Goal: Task Accomplishment & Management: Manage account settings

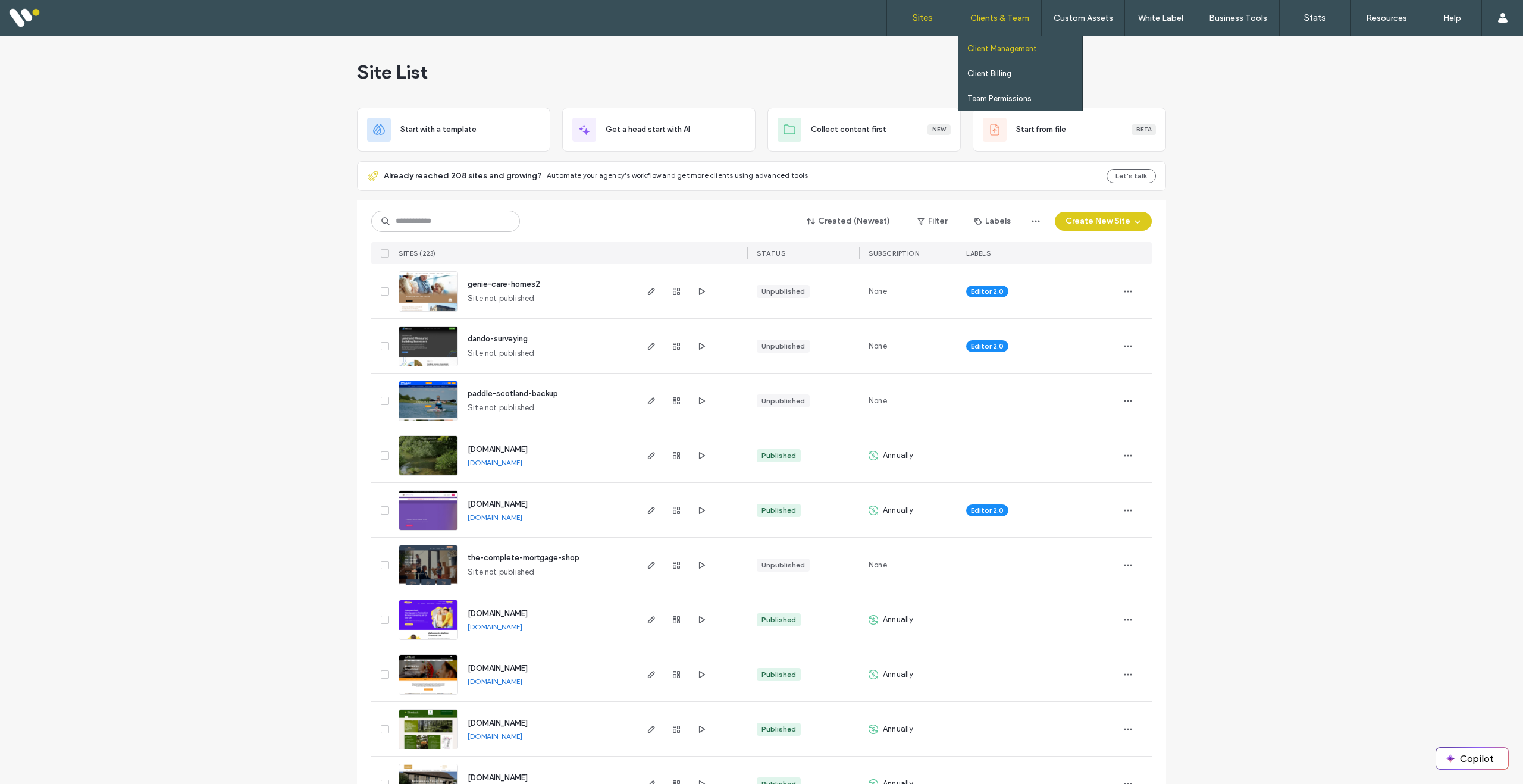
click at [986, 49] on label "Client Management" at bounding box center [1002, 48] width 70 height 9
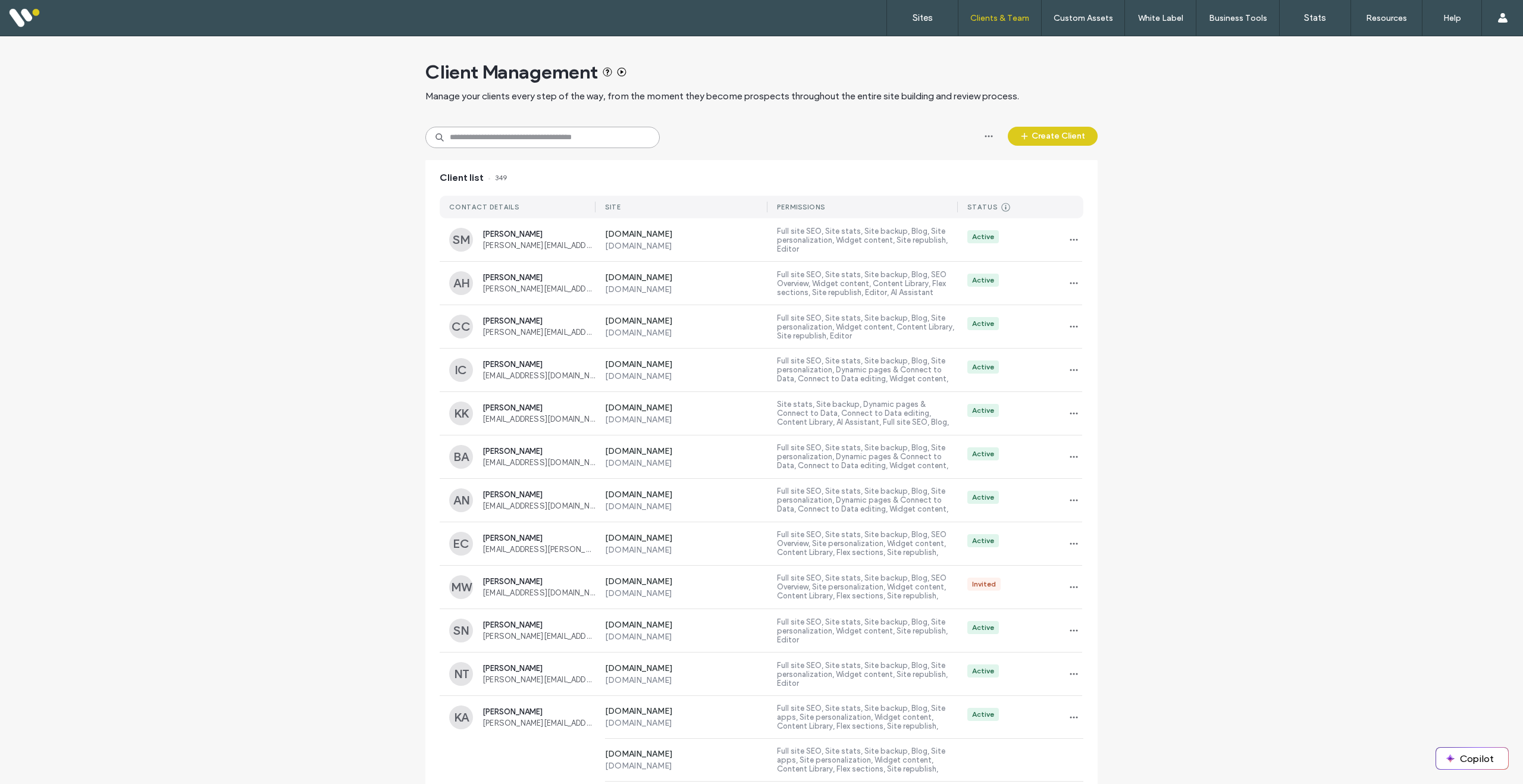
click at [507, 140] on input at bounding box center [542, 137] width 235 height 22
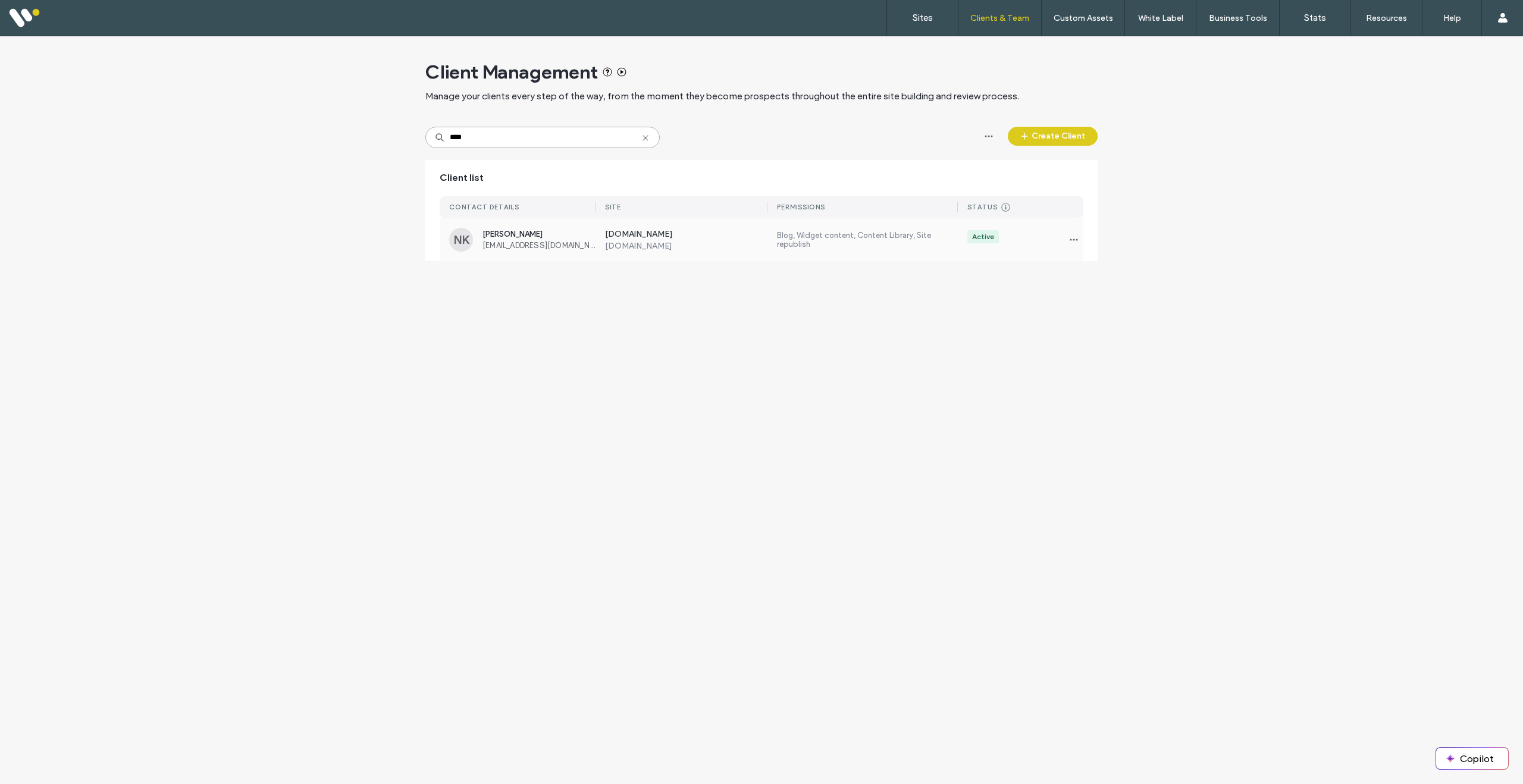
type input "****"
click at [552, 235] on span "[PERSON_NAME]" at bounding box center [539, 234] width 113 height 9
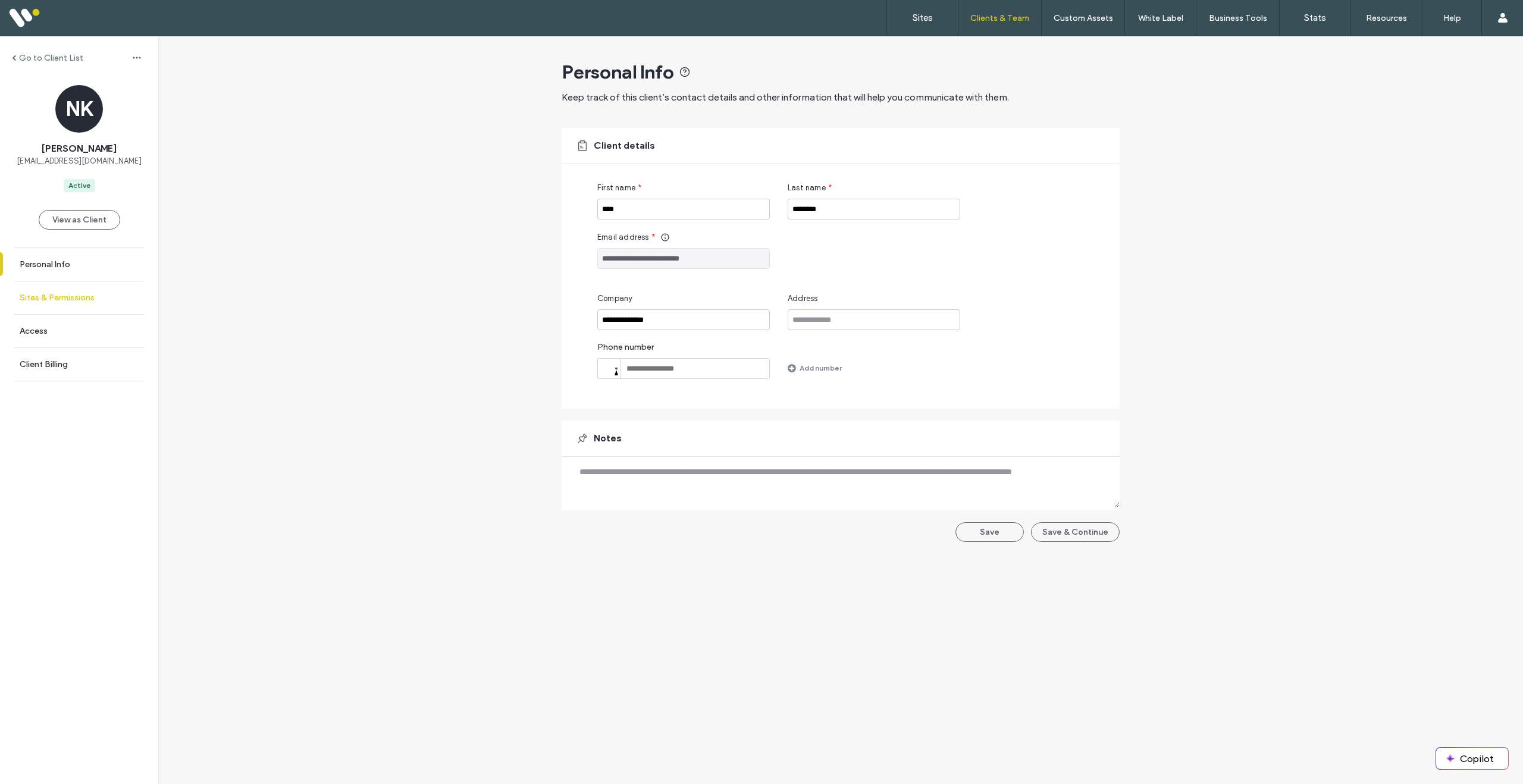
click at [34, 295] on label "Sites & Permissions" at bounding box center [57, 298] width 75 height 10
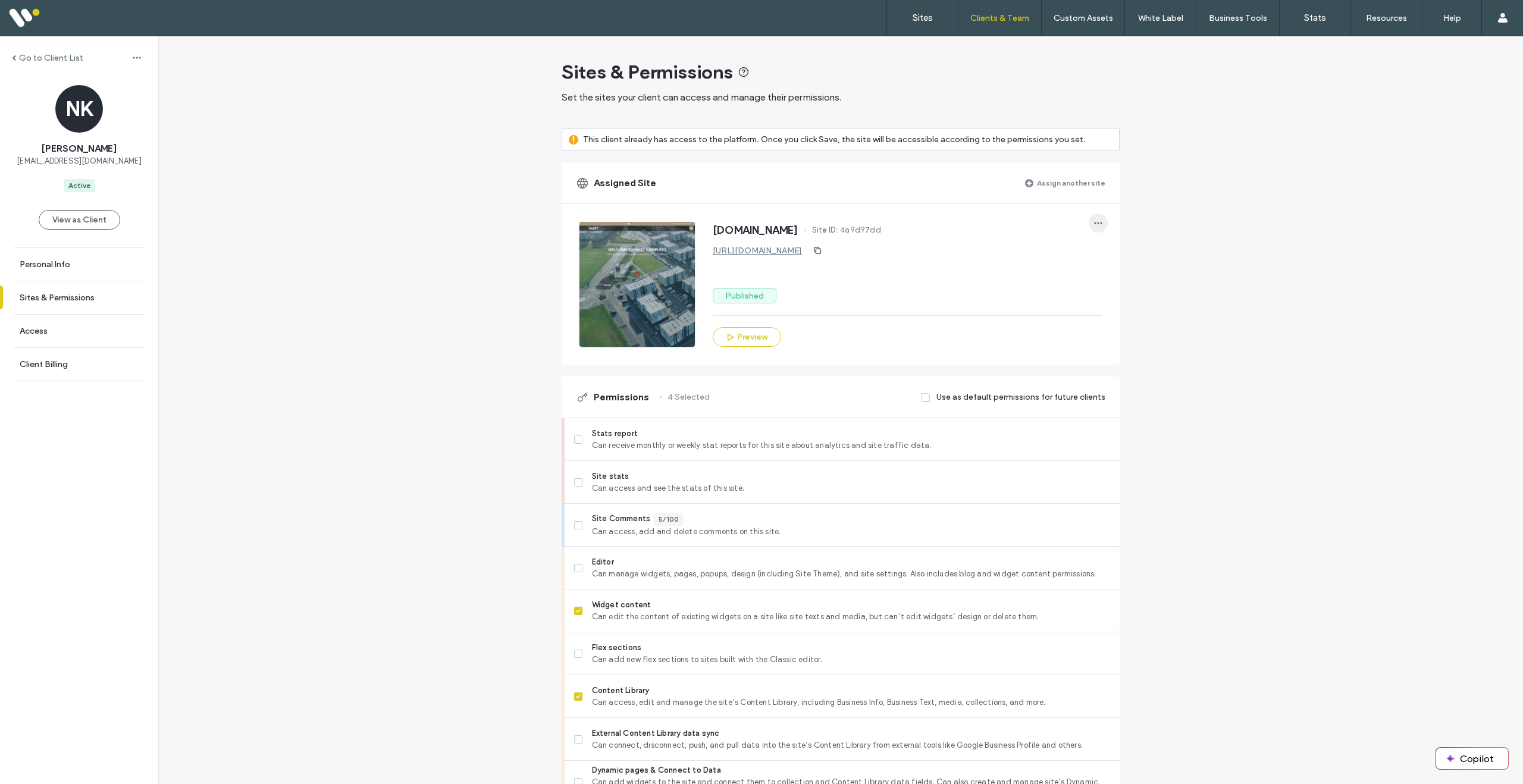
click at [1094, 222] on icon "button" at bounding box center [1098, 222] width 9 height 9
click at [1123, 253] on span "Unassign site" at bounding box center [1133, 254] width 49 height 12
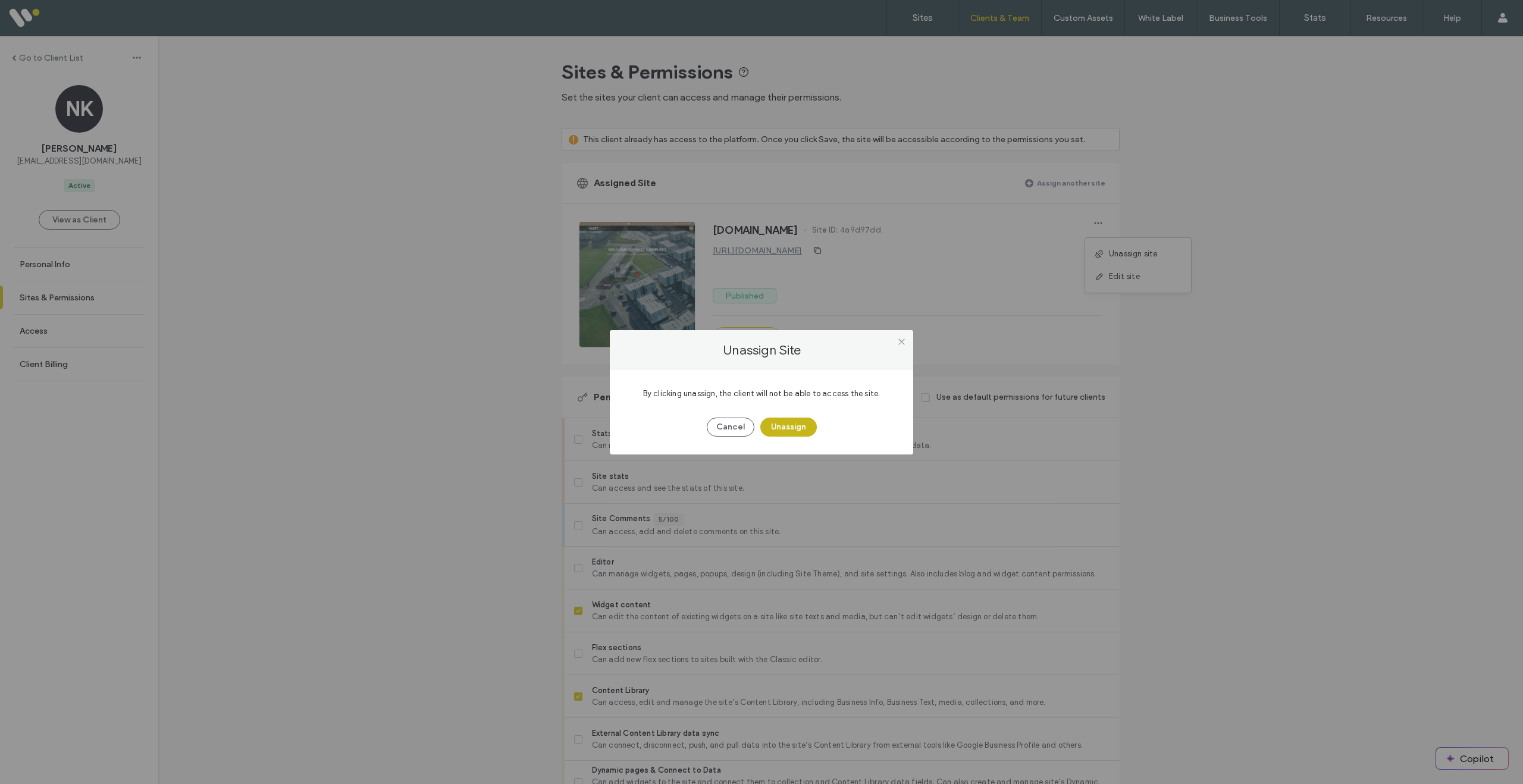
click at [800, 432] on button "Unassign" at bounding box center [788, 427] width 57 height 19
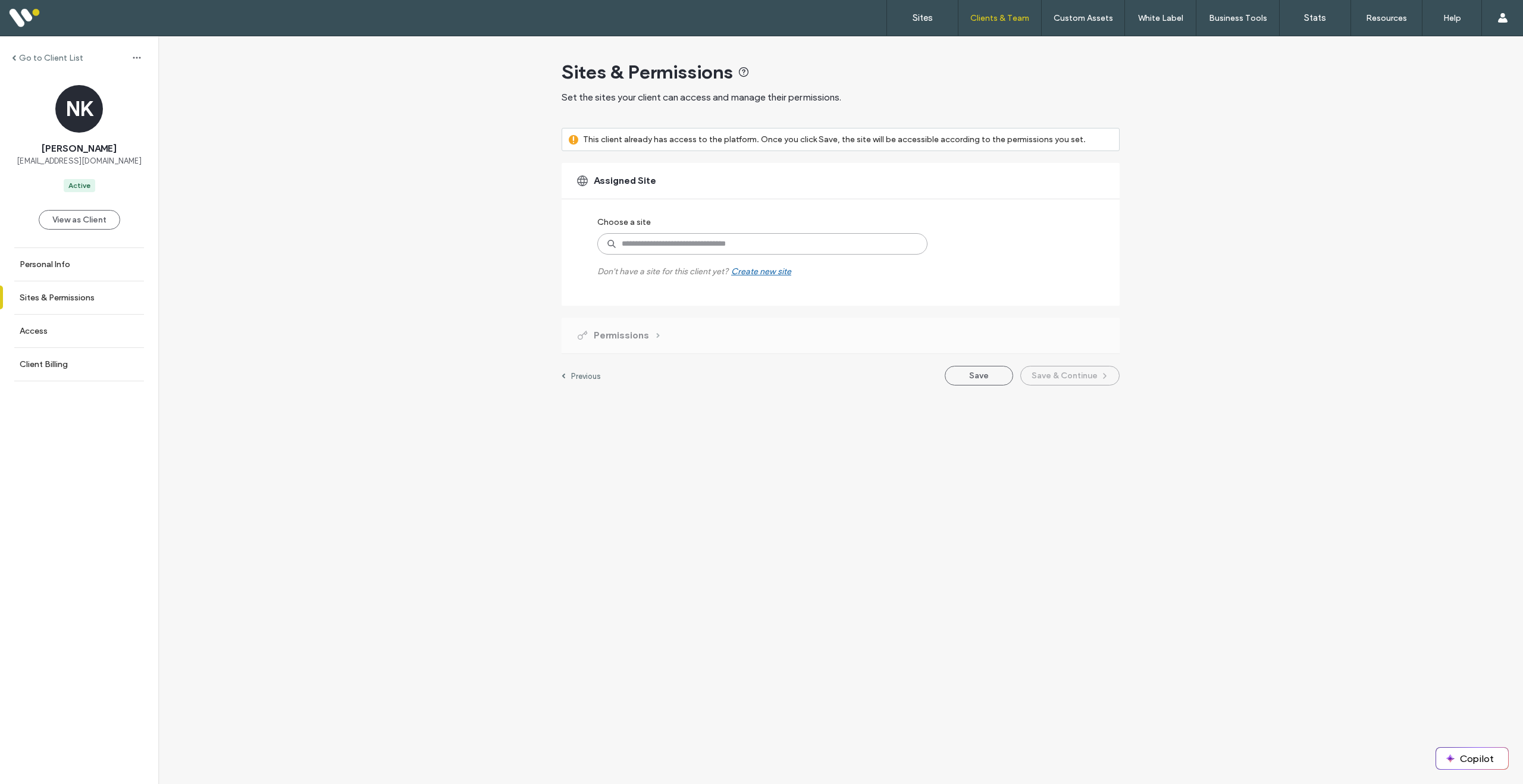
click at [704, 246] on input at bounding box center [762, 244] width 330 height 22
type input "****"
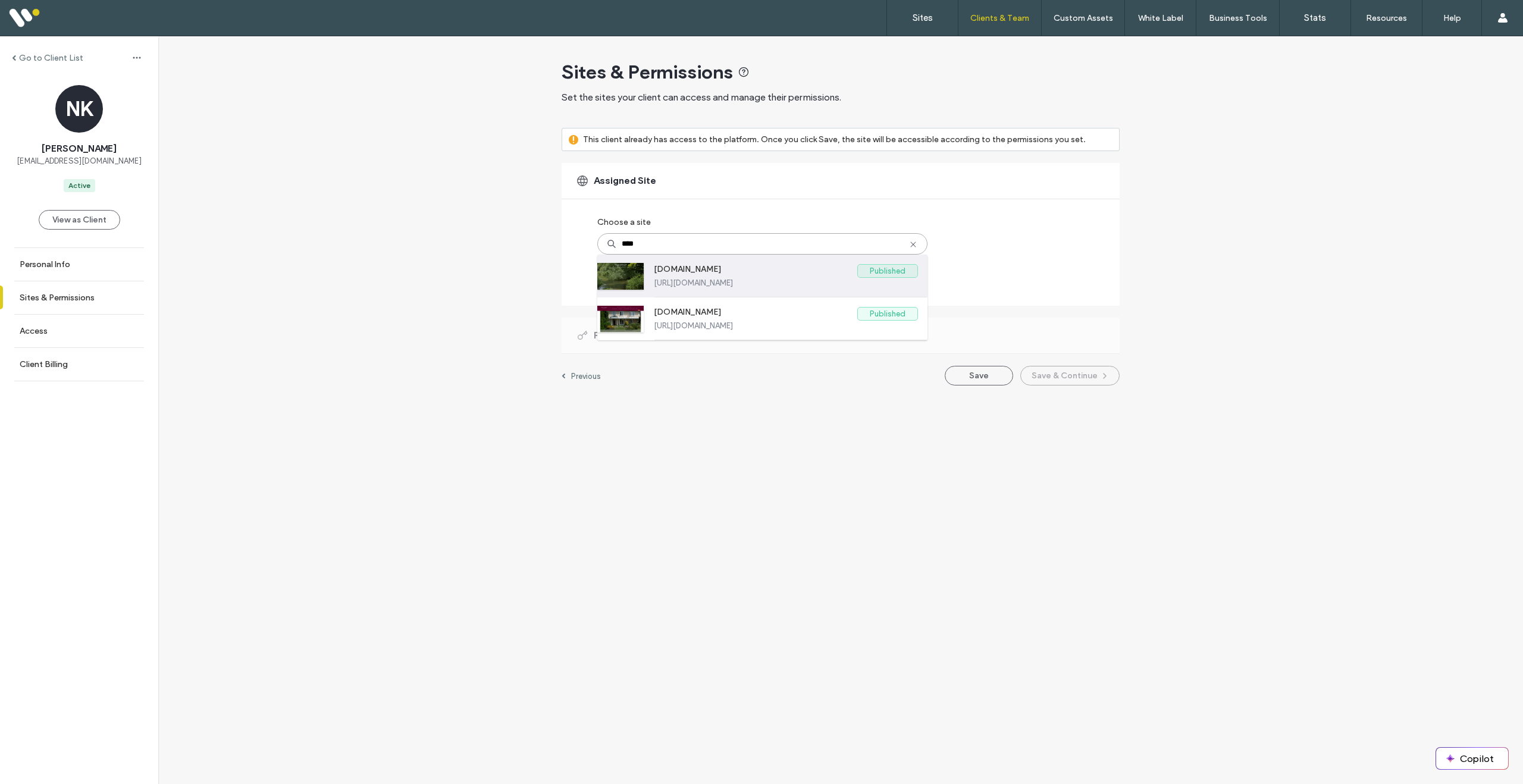
click at [732, 277] on label "[DOMAIN_NAME]" at bounding box center [755, 271] width 204 height 14
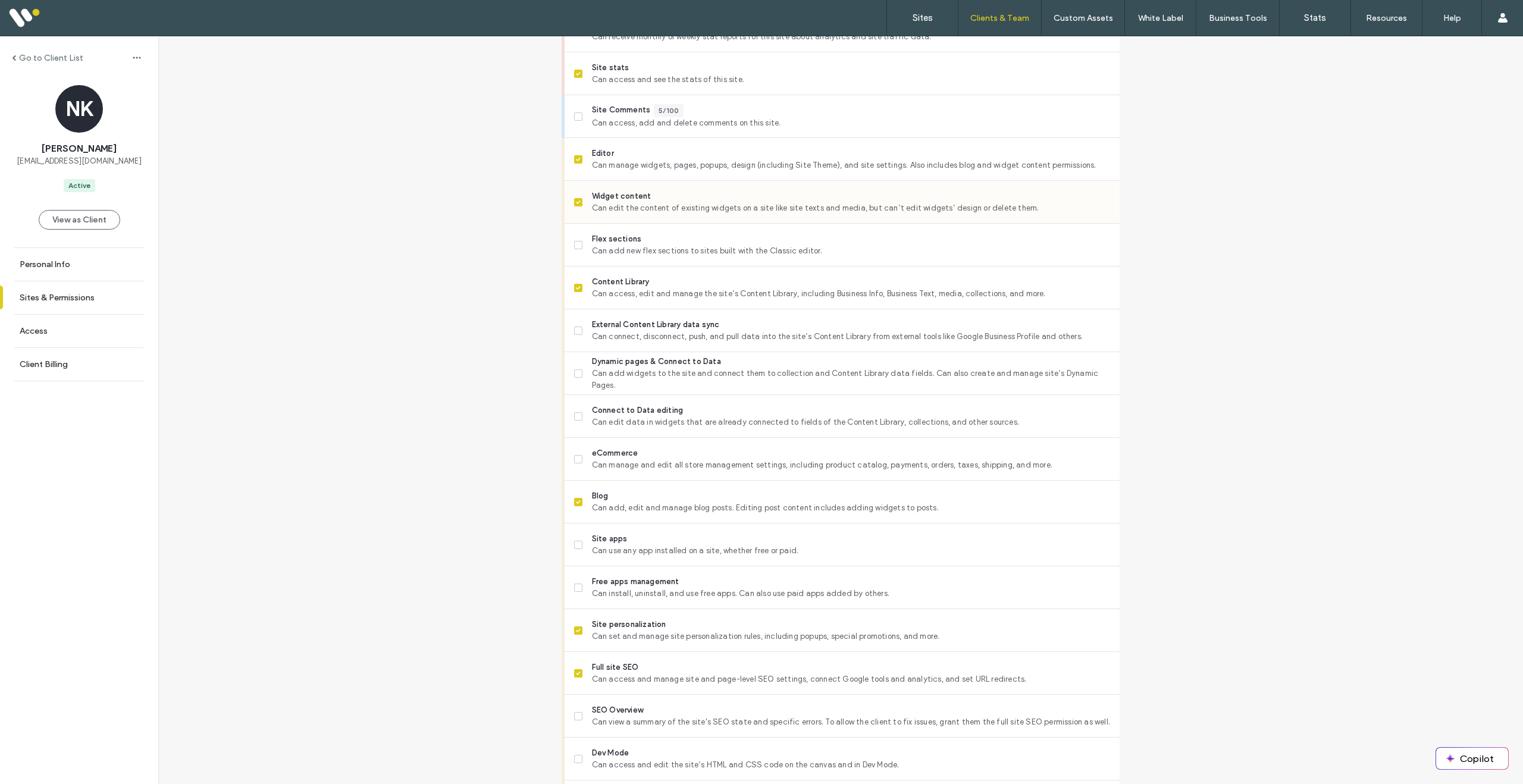
scroll to position [410, 0]
click at [689, 247] on span "Can add new flex sections to sites built with the Classic editor." at bounding box center [851, 250] width 518 height 12
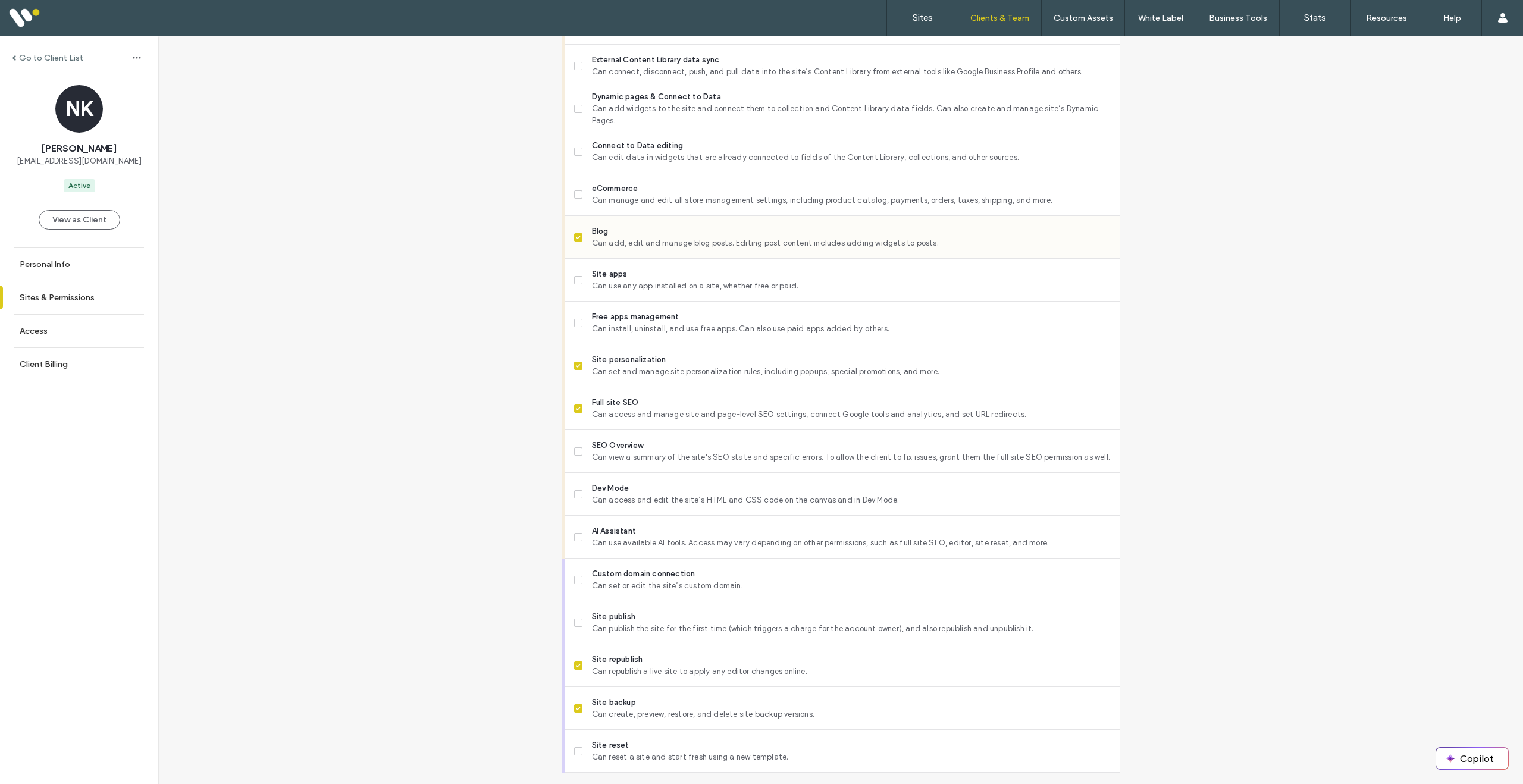
scroll to position [706, 0]
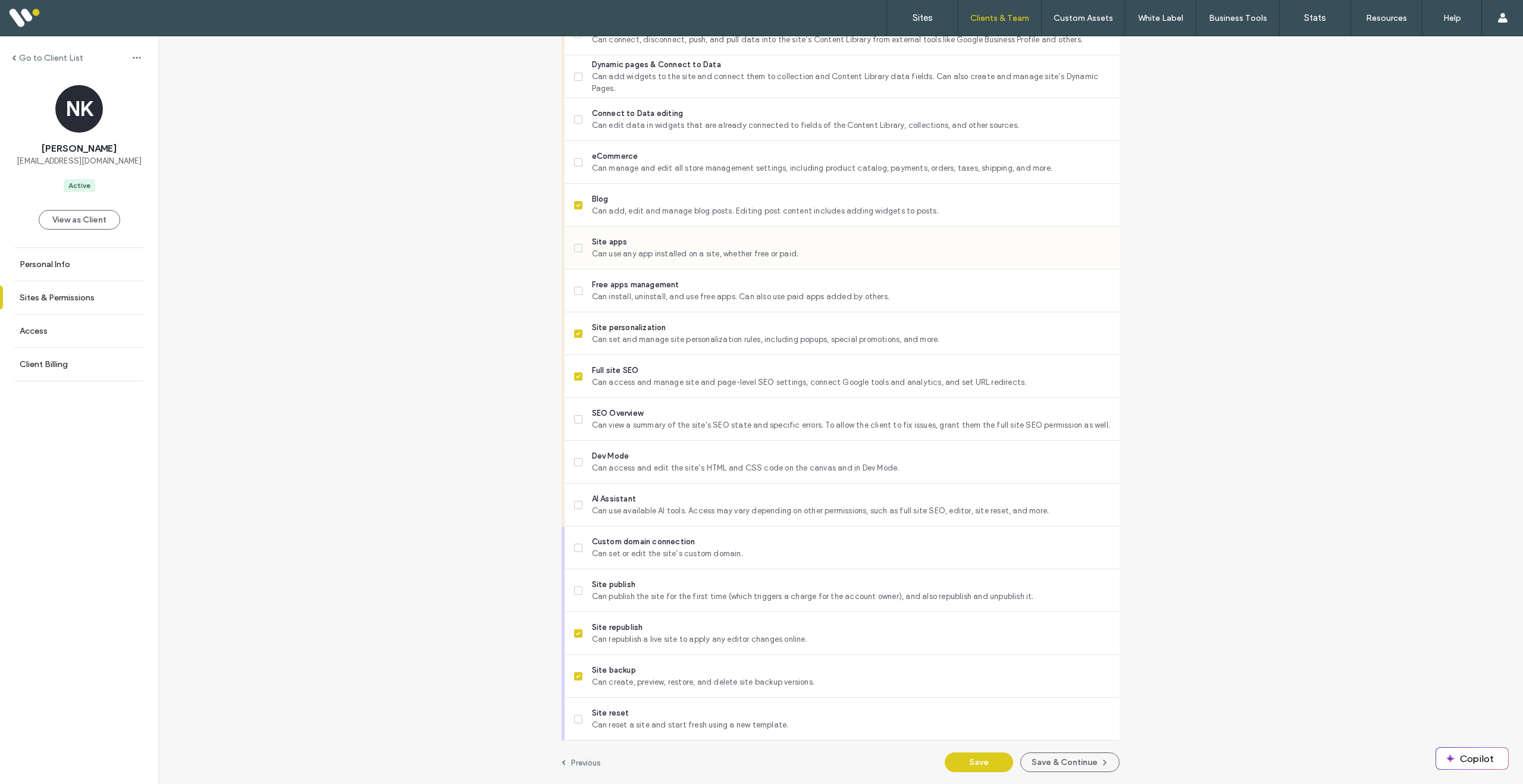
click at [740, 261] on div "Site apps Can use any app installed on a site, whether free or paid." at bounding box center [847, 247] width 545 height 42
click at [653, 248] on span "Can use any app installed on a site, whether free or paid." at bounding box center [851, 254] width 518 height 12
click at [700, 423] on span "Can view a summary of the site's SEO state and specific errors. To allow the cl…" at bounding box center [851, 425] width 518 height 12
click at [694, 462] on span "Can access and edit the site’s HTML and CSS code on the canvas and in Dev Mode." at bounding box center [851, 468] width 518 height 12
click at [678, 507] on span "Can use available AI tools. Access may vary depending on other permissions, suc…" at bounding box center [851, 511] width 518 height 12
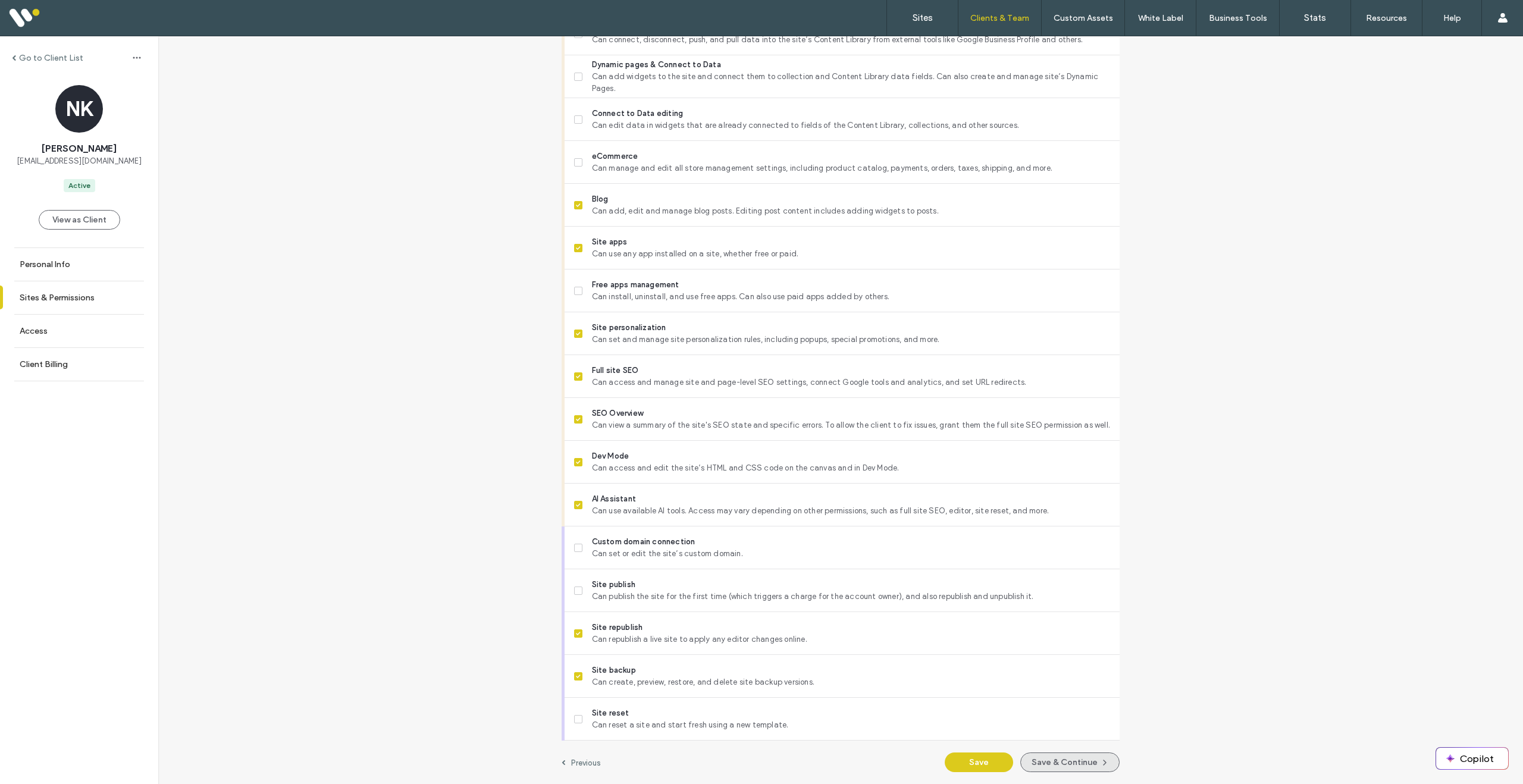
click at [1081, 763] on button "Save & Continue" at bounding box center [1070, 762] width 99 height 19
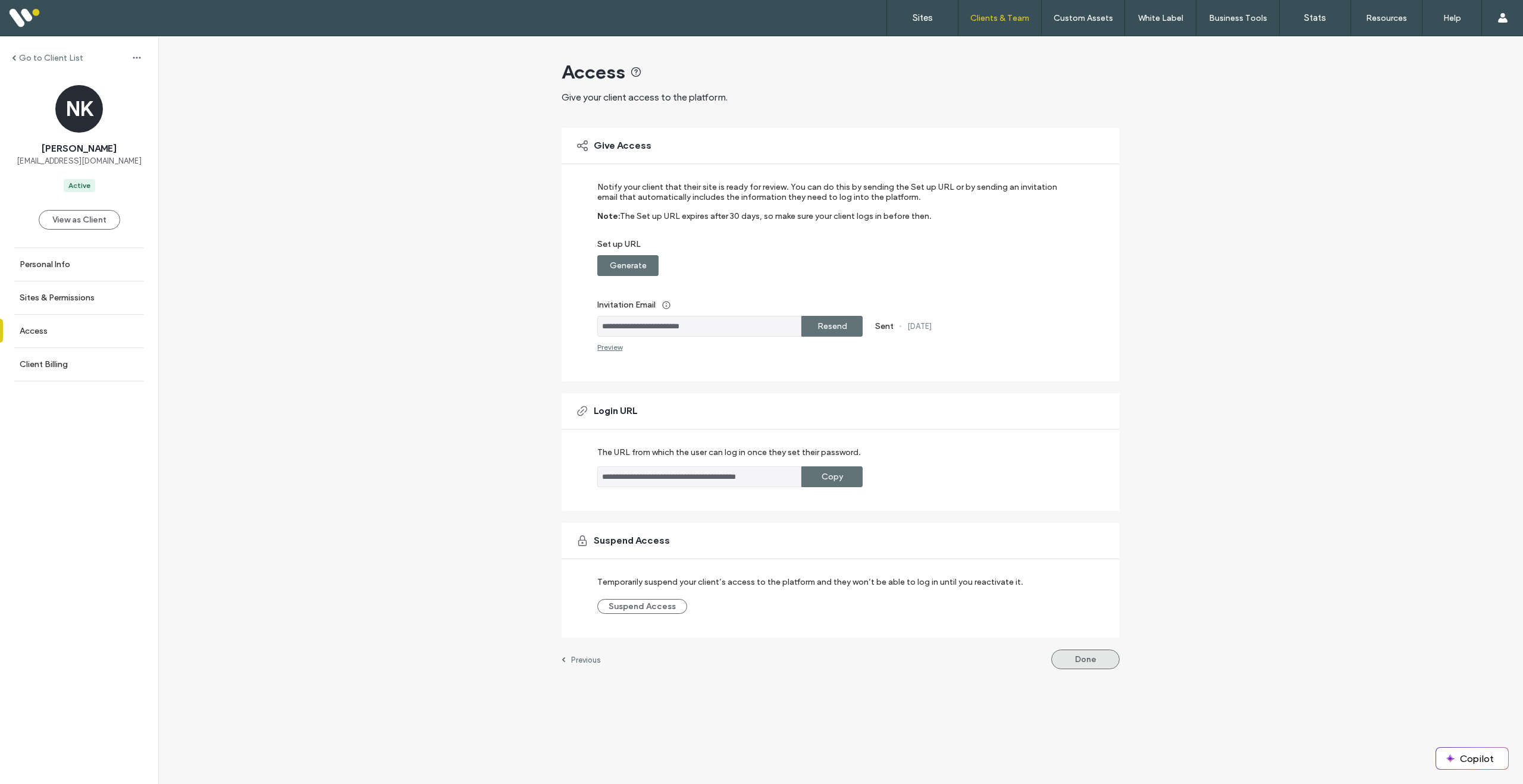
click at [1088, 660] on button "Done" at bounding box center [1085, 659] width 68 height 19
